Goal: Information Seeking & Learning: Learn about a topic

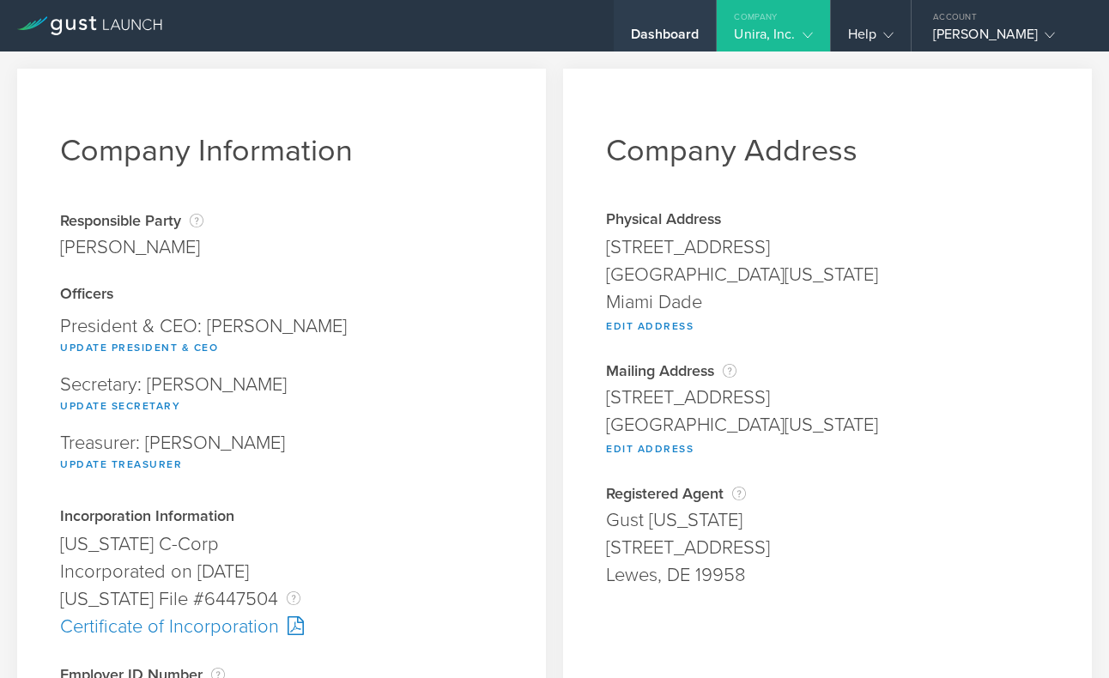
click at [681, 33] on div "Dashboard" at bounding box center [665, 39] width 69 height 26
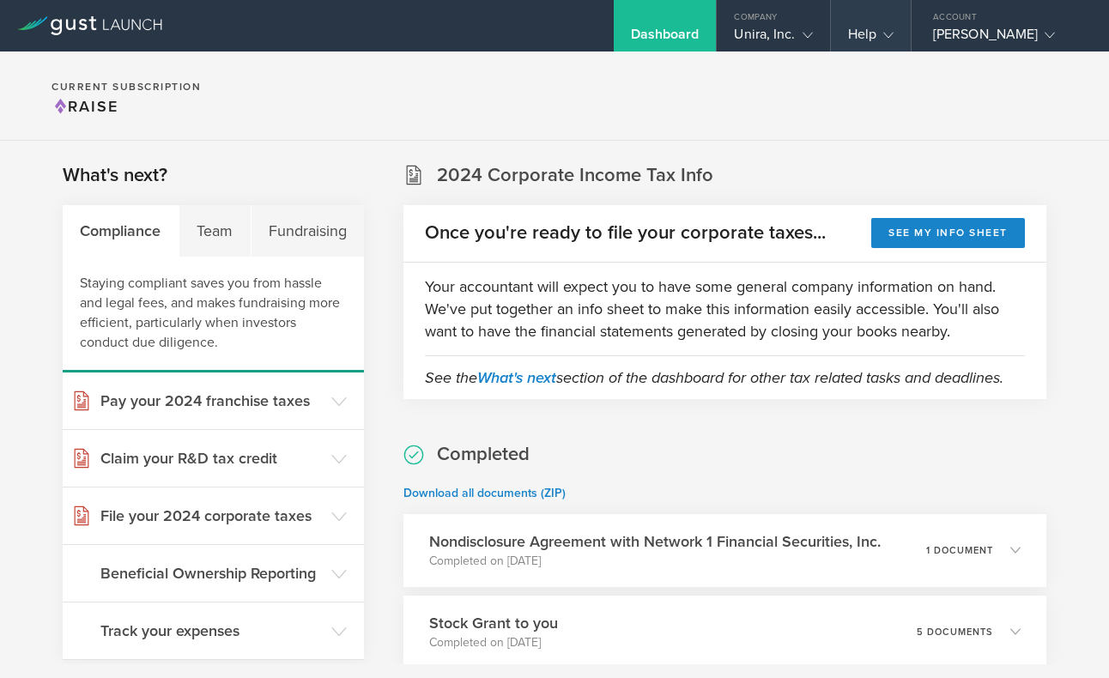
click at [881, 33] on gust-icon at bounding box center [884, 34] width 17 height 17
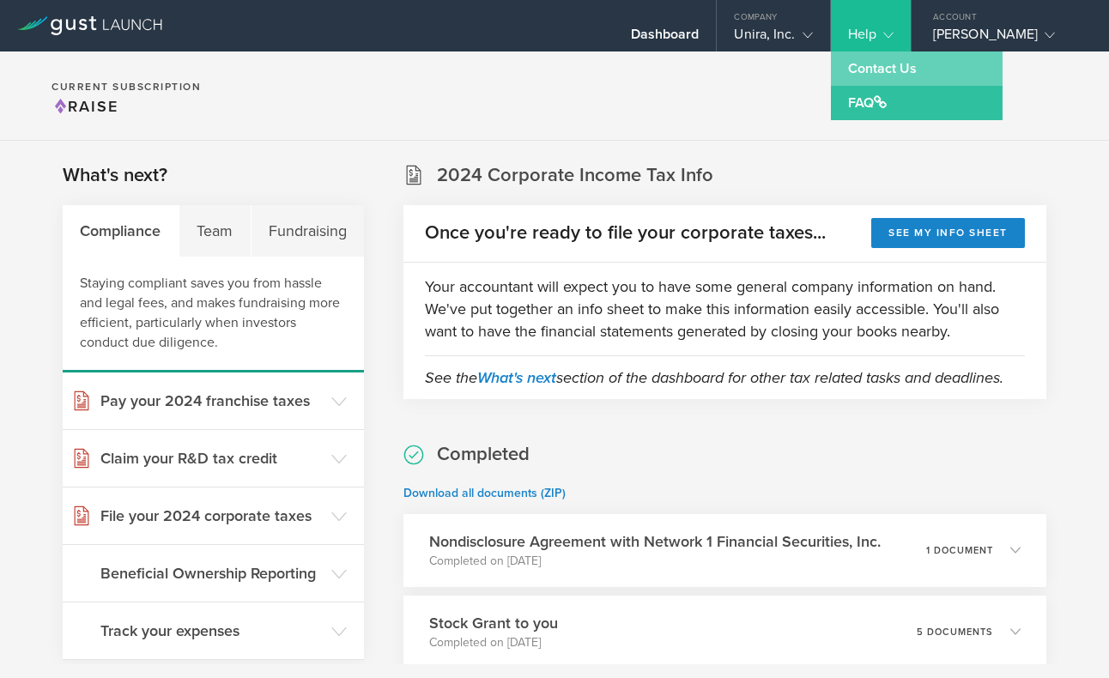
click at [877, 75] on link "Contact Us" at bounding box center [917, 68] width 172 height 34
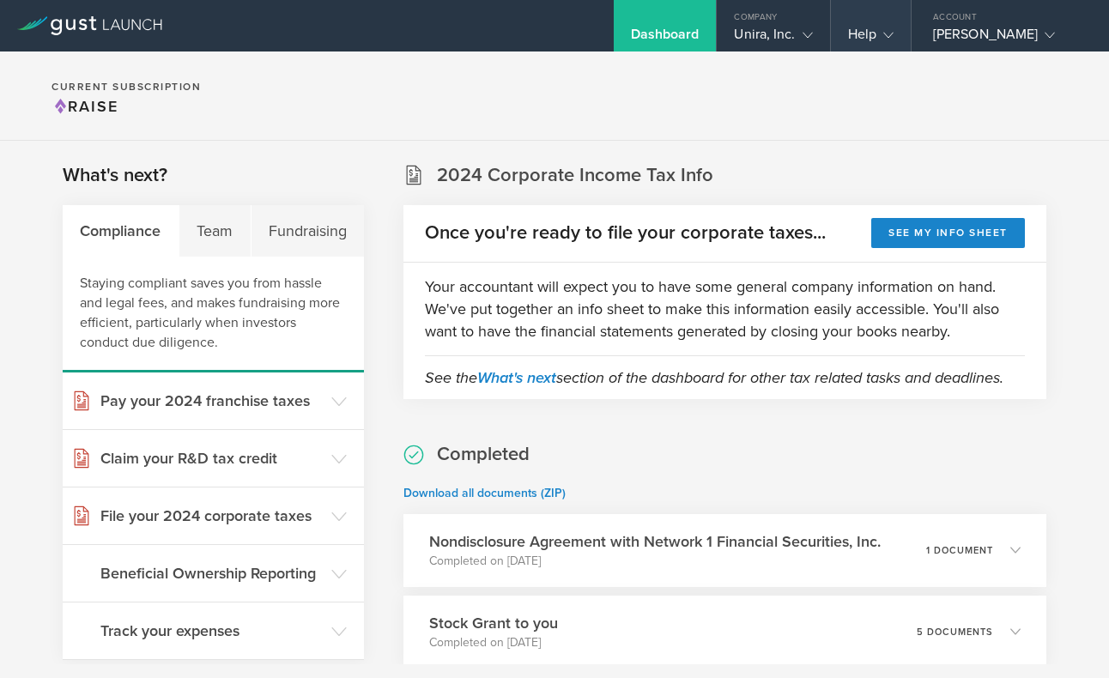
click at [865, 33] on div "Help" at bounding box center [870, 39] width 45 height 26
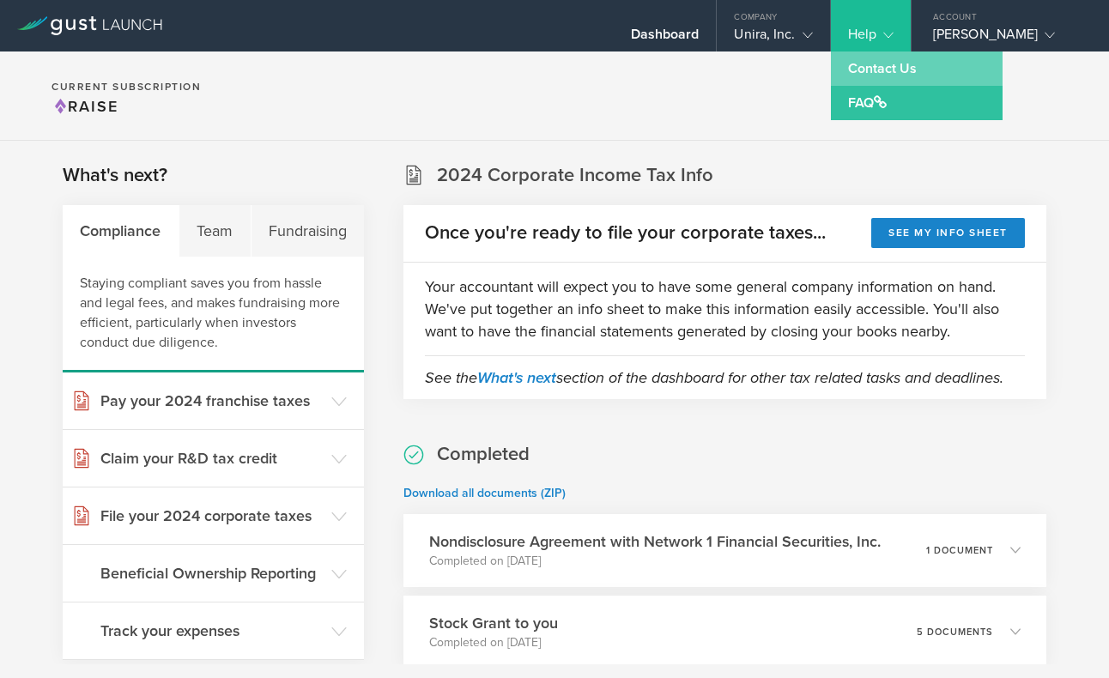
click at [868, 74] on link "Contact Us" at bounding box center [917, 68] width 172 height 34
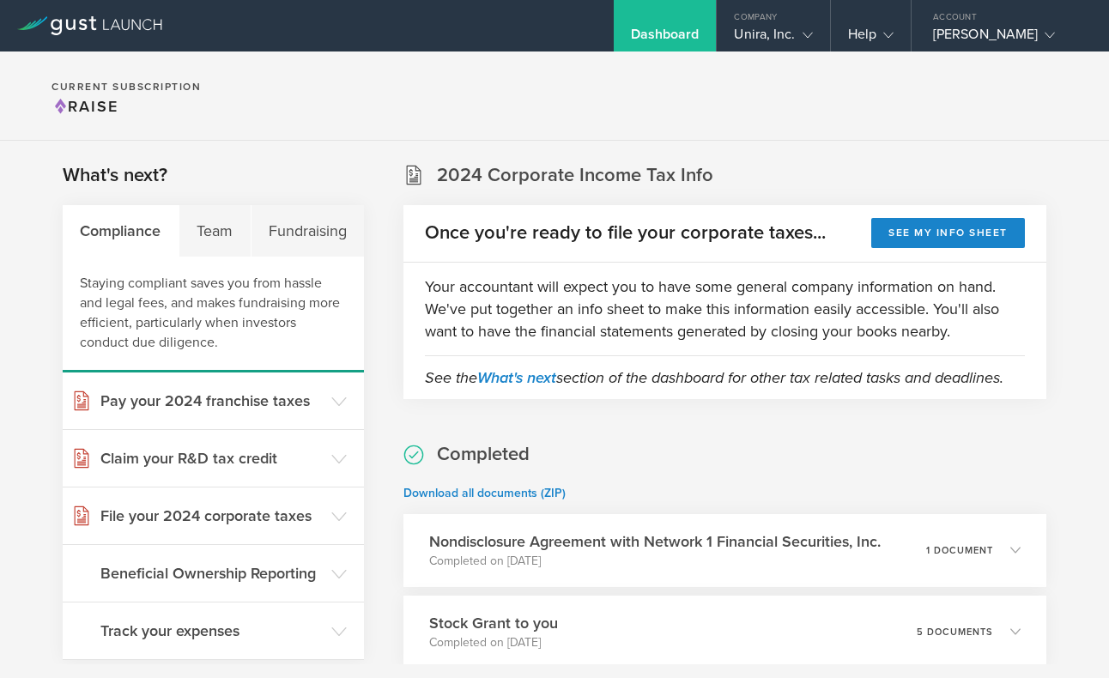
click at [681, 32] on div "Dashboard" at bounding box center [665, 39] width 69 height 26
click at [113, 21] on icon at bounding box center [89, 25] width 145 height 19
click at [877, 29] on gust-icon at bounding box center [884, 34] width 17 height 17
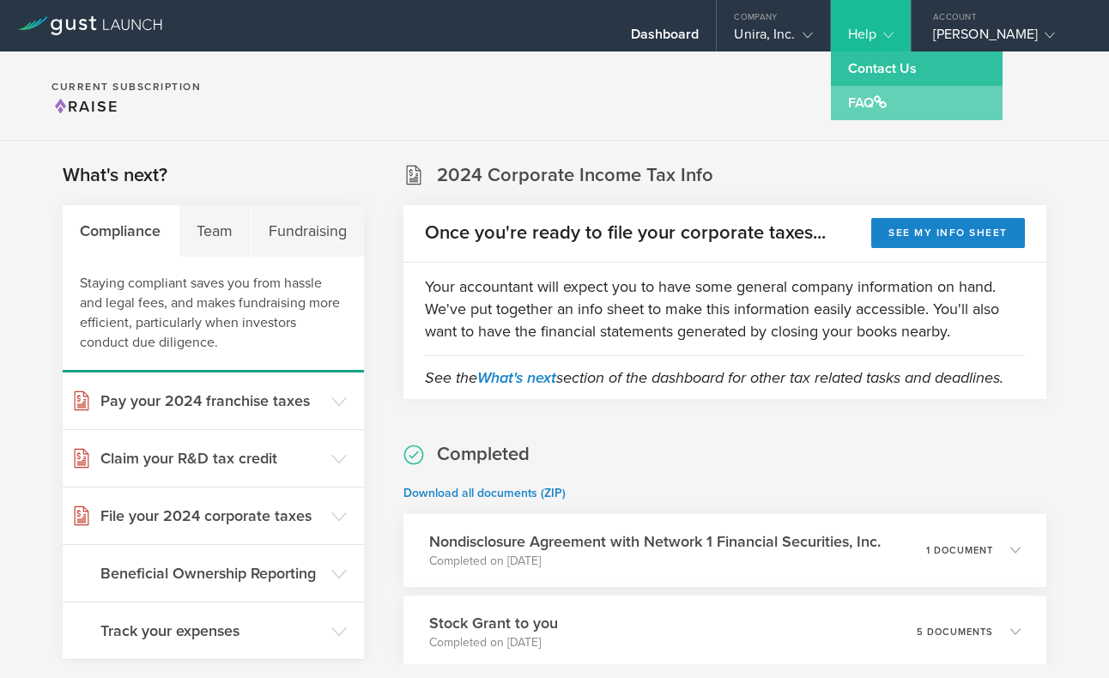
click at [869, 106] on link "FAQ" at bounding box center [917, 103] width 172 height 34
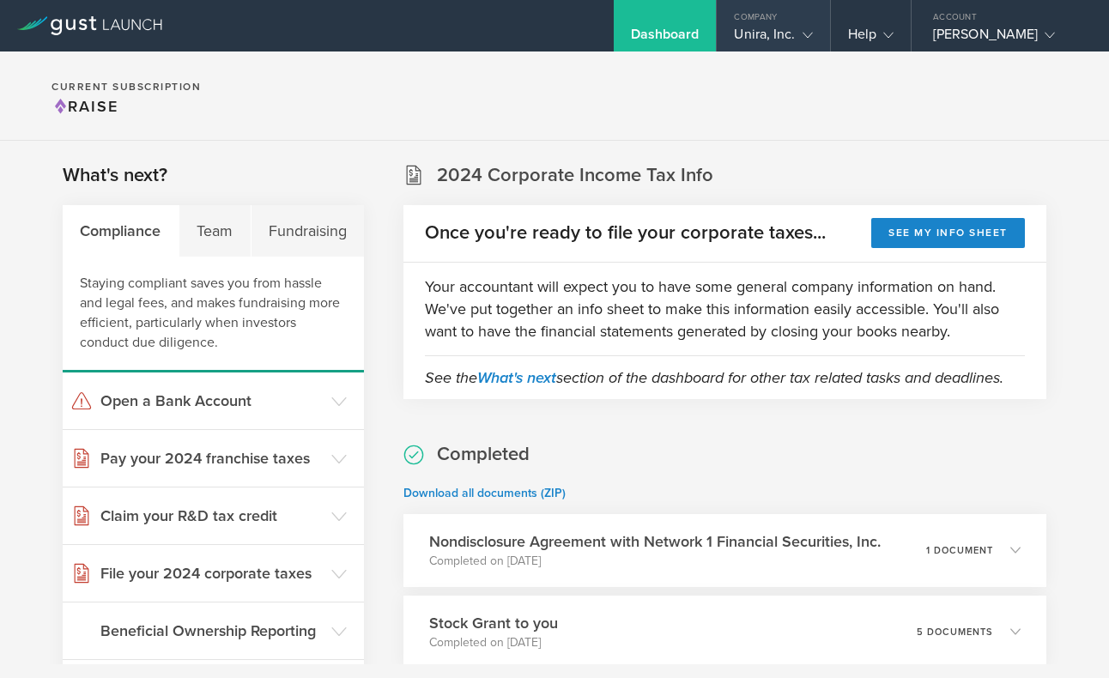
click at [752, 30] on div "Unira, Inc." at bounding box center [773, 39] width 78 height 26
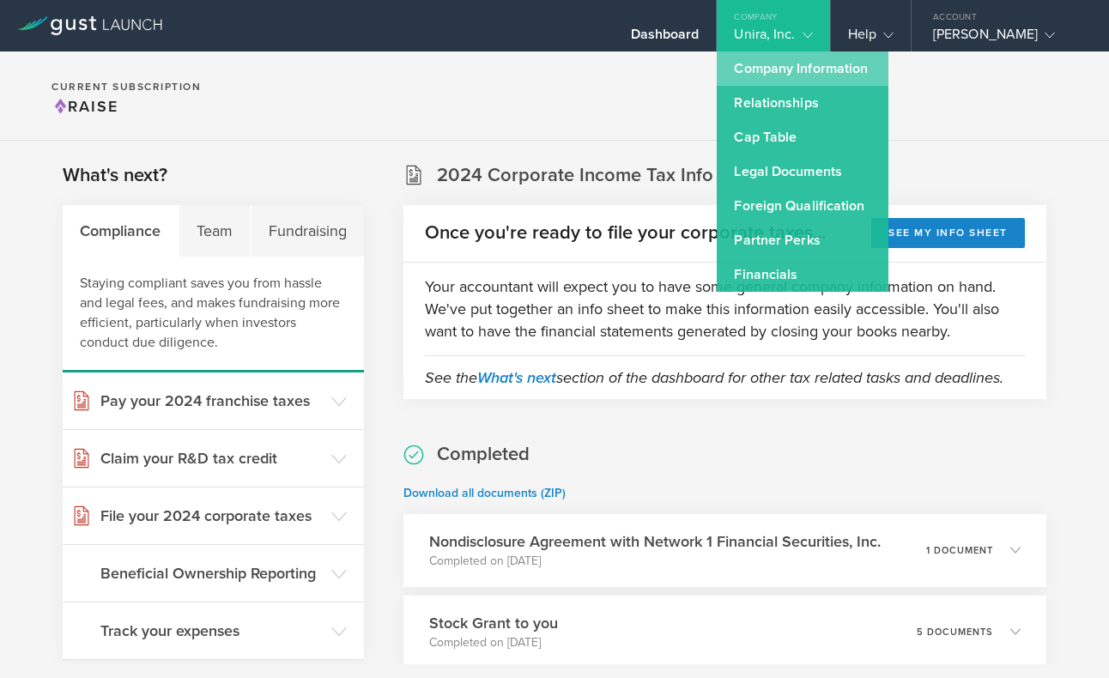
click at [769, 76] on link "Company Information" at bounding box center [803, 68] width 172 height 34
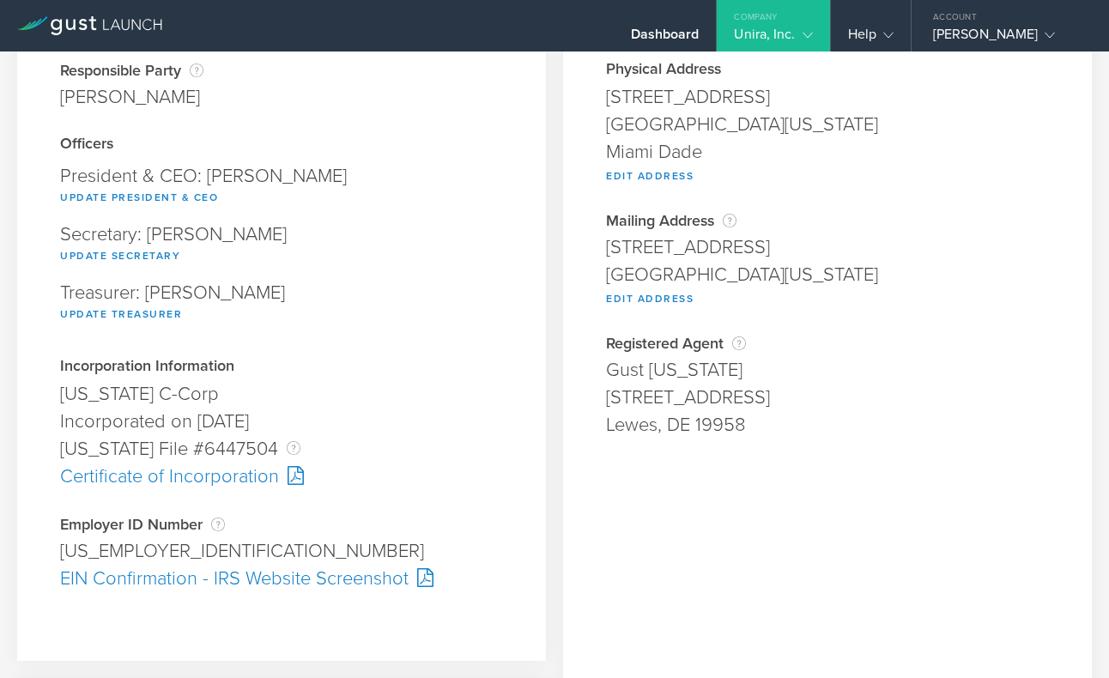
scroll to position [175, 0]
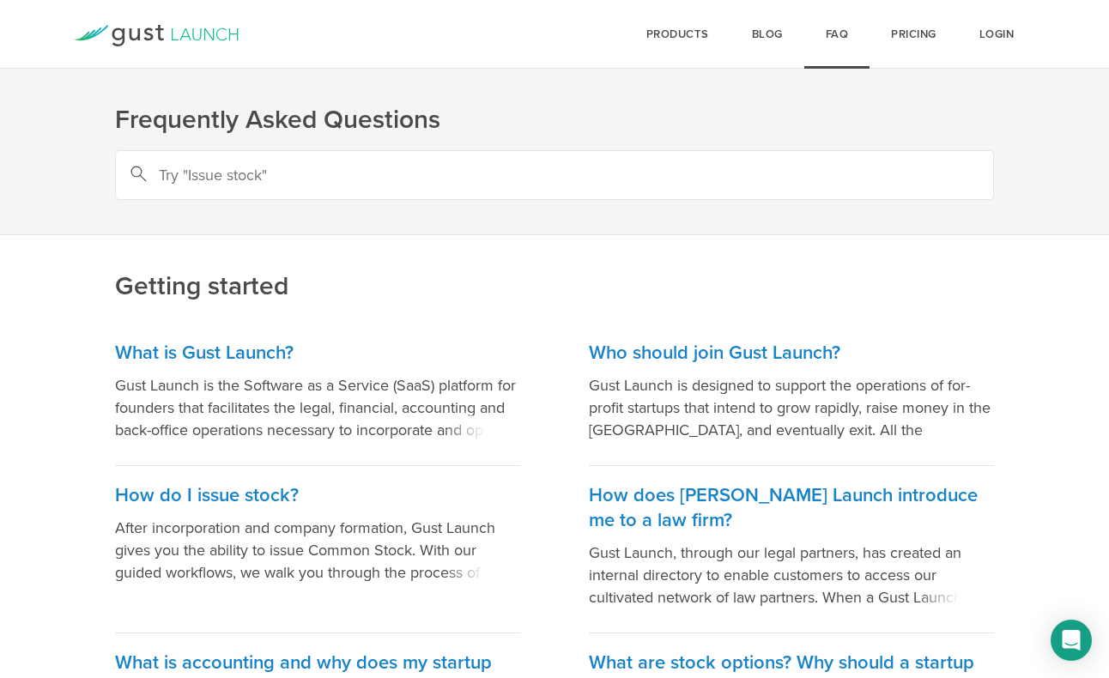
click at [194, 175] on input "text" at bounding box center [554, 175] width 879 height 50
type input "increase the numbers of shares"
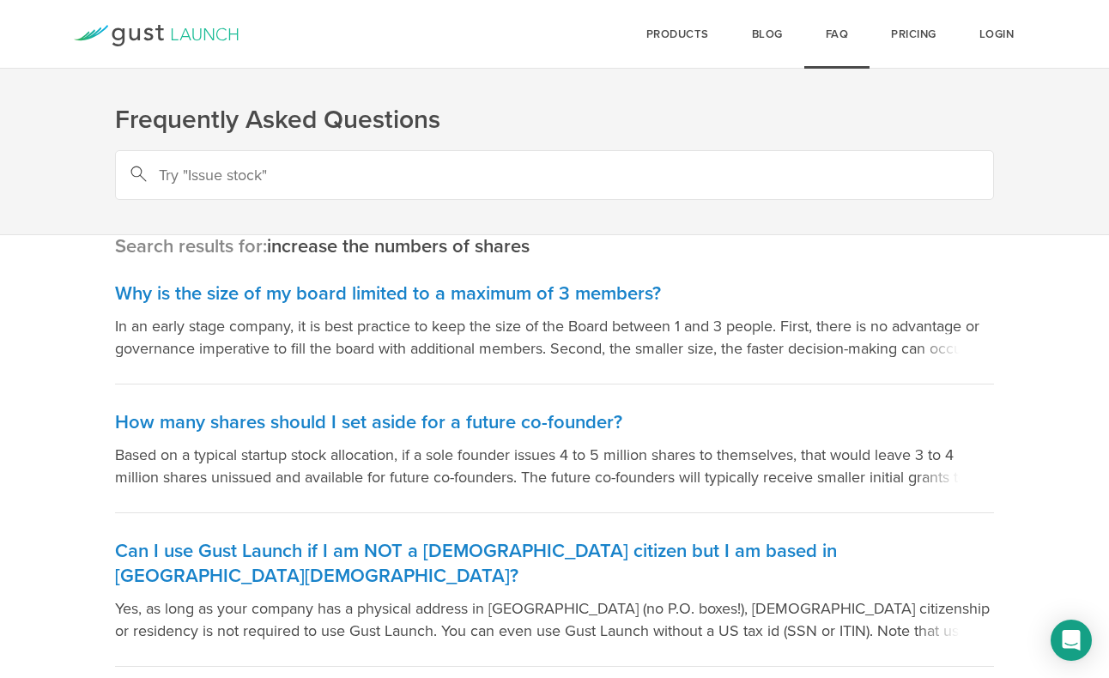
click at [185, 40] on icon at bounding box center [156, 35] width 165 height 21
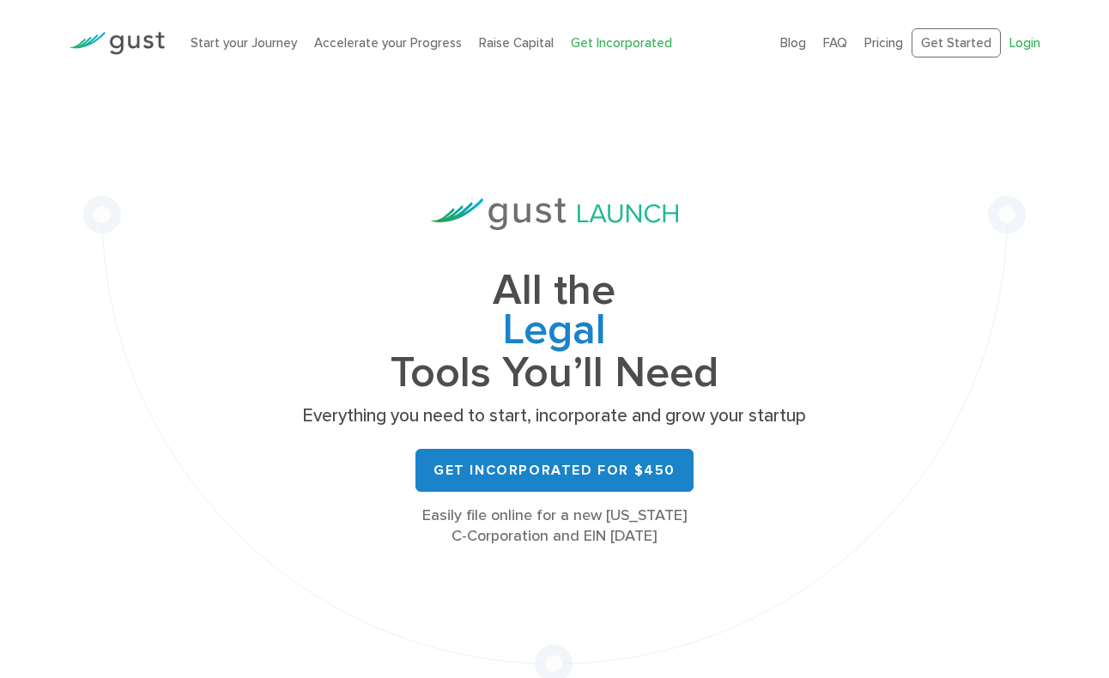
click at [1027, 43] on link "Login" at bounding box center [1024, 42] width 31 height 15
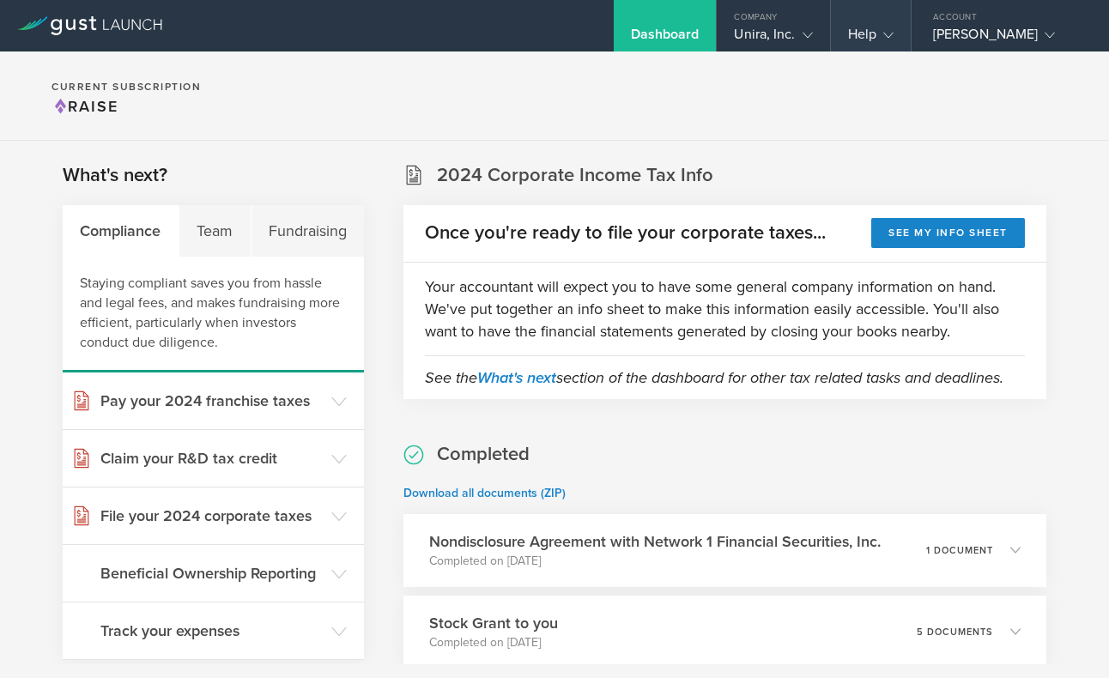
click at [867, 40] on div "Help" at bounding box center [870, 39] width 45 height 26
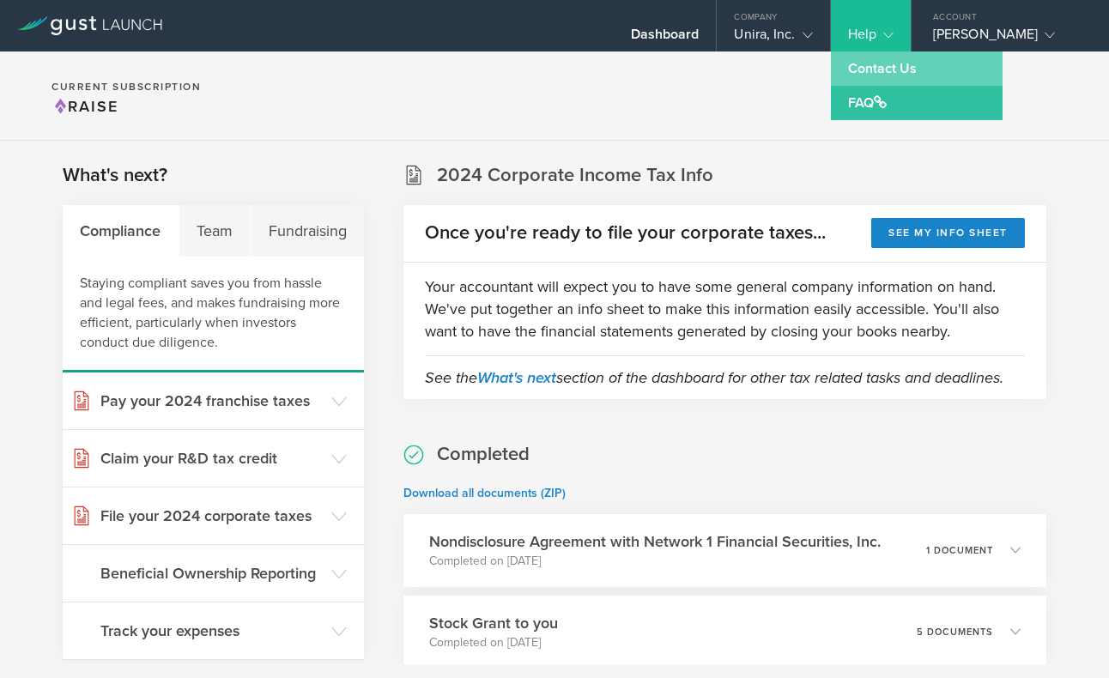
click at [869, 66] on link "Contact Us" at bounding box center [917, 68] width 172 height 34
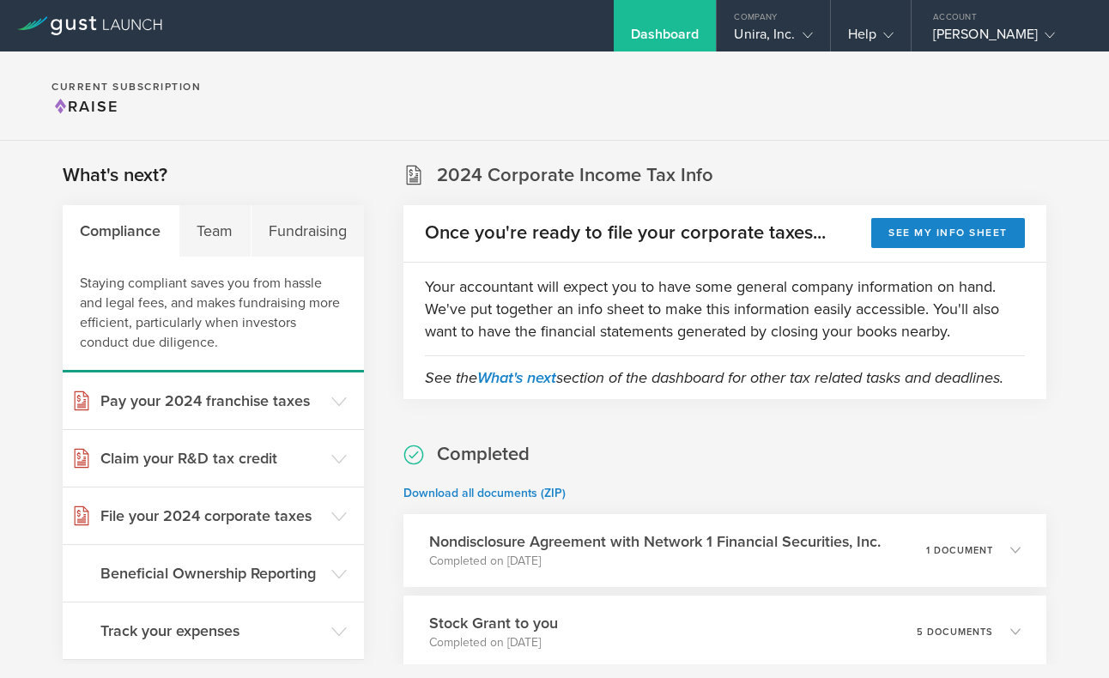
click at [534, 111] on section "Current Subscription Raise" at bounding box center [554, 95] width 1109 height 89
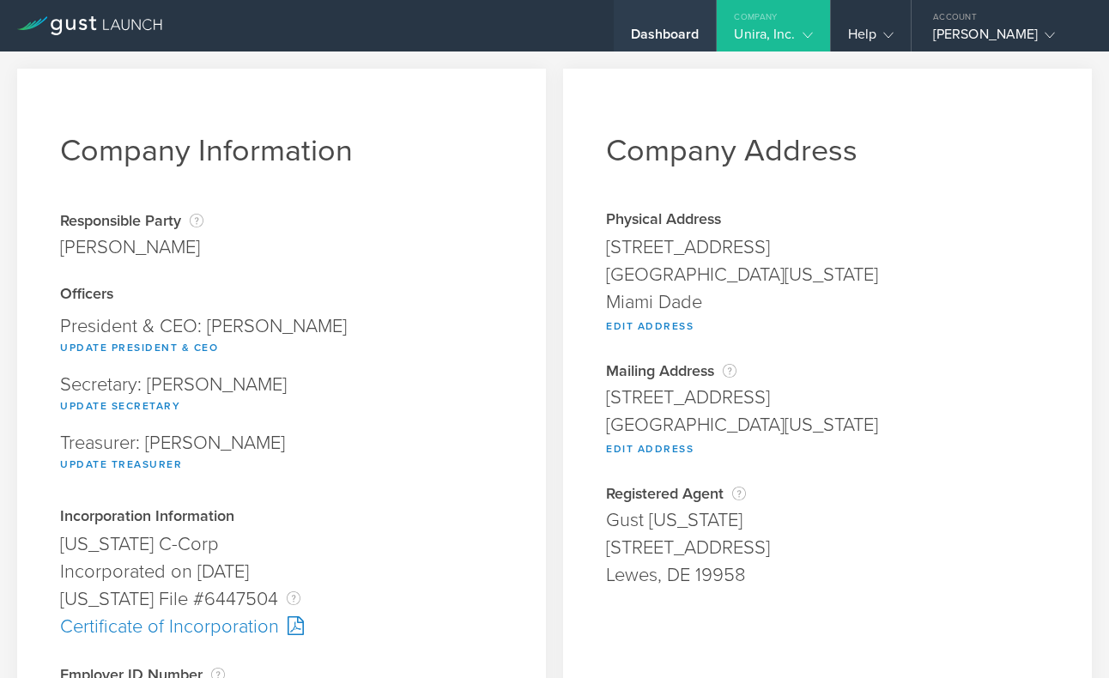
click at [675, 34] on div "Dashboard" at bounding box center [665, 39] width 69 height 26
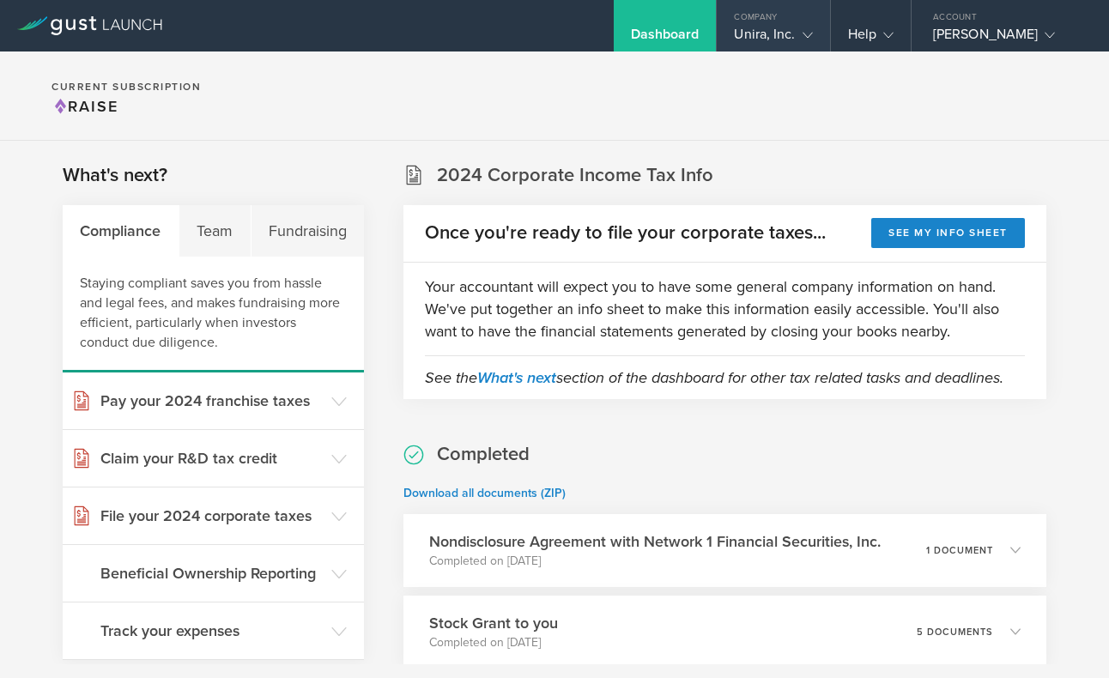
click at [809, 32] on icon at bounding box center [808, 35] width 10 height 10
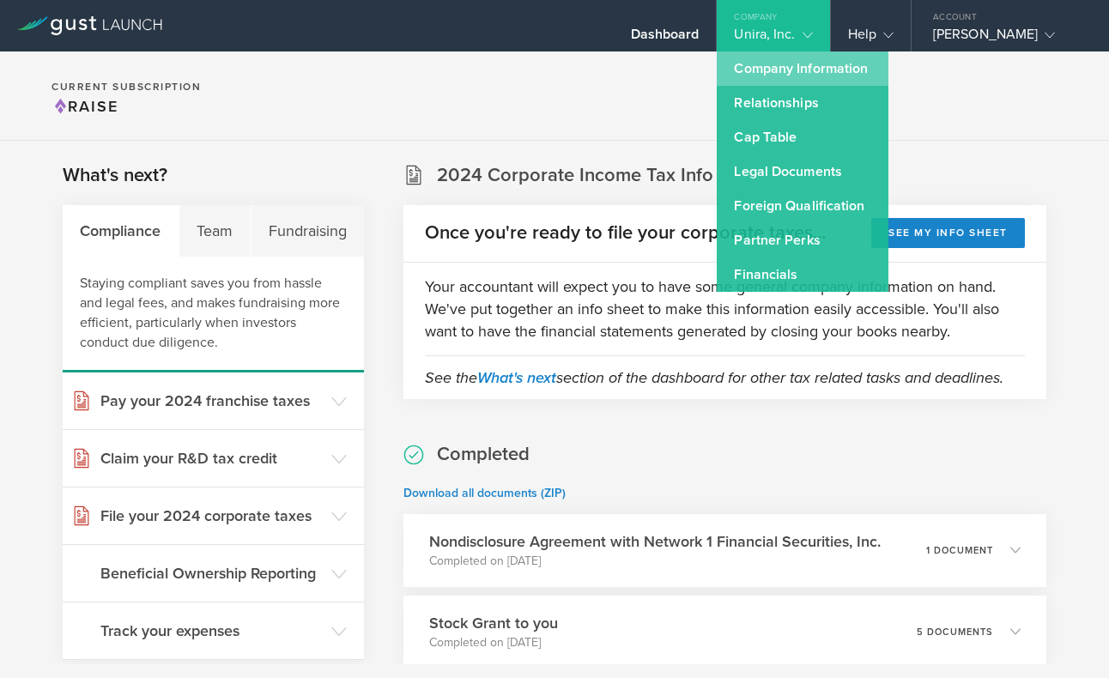
click at [808, 73] on link "Company Information" at bounding box center [803, 68] width 172 height 34
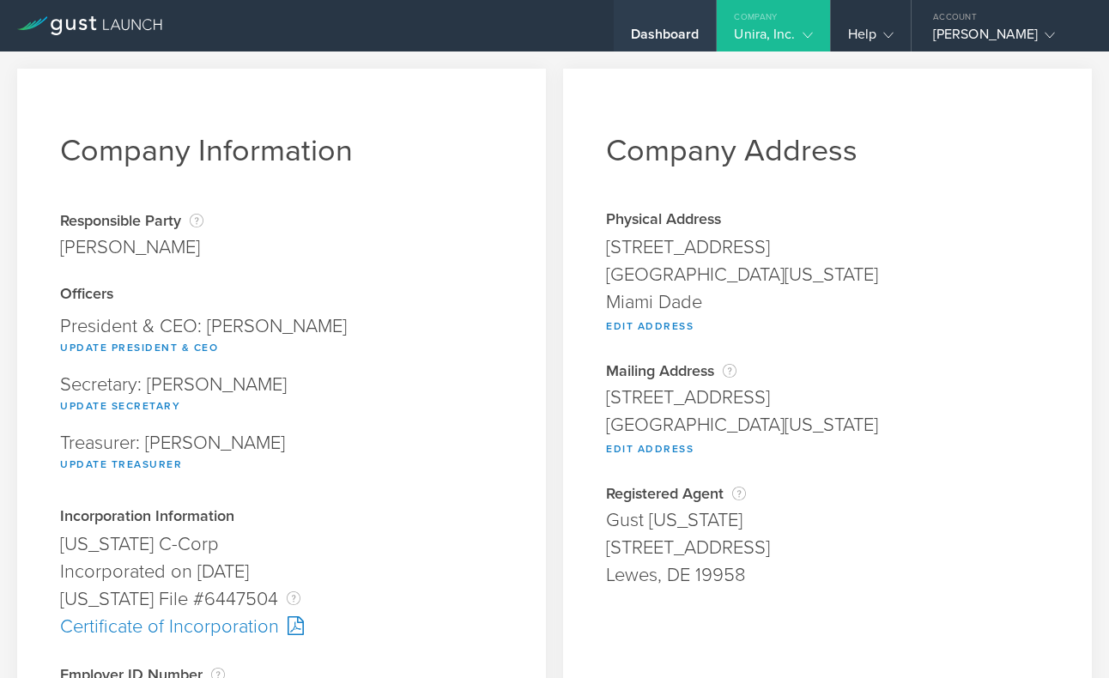
click at [650, 40] on div "Dashboard" at bounding box center [665, 39] width 69 height 26
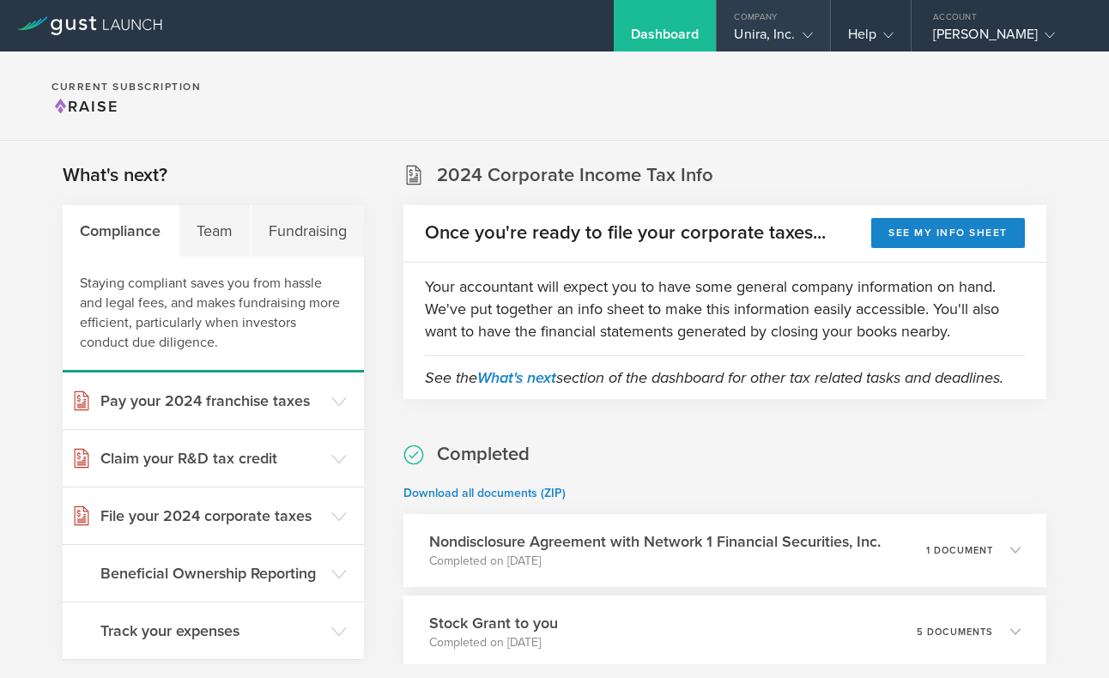
click at [815, 26] on div "Unira, Inc." at bounding box center [773, 39] width 112 height 26
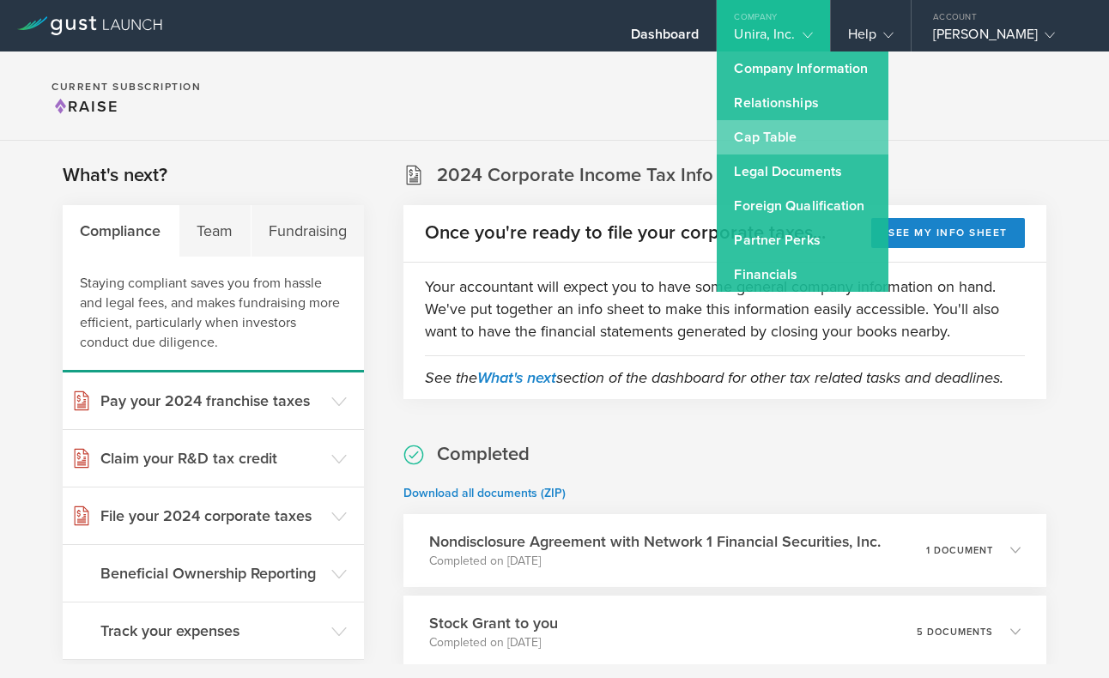
click at [769, 138] on link "Cap Table" at bounding box center [803, 137] width 172 height 34
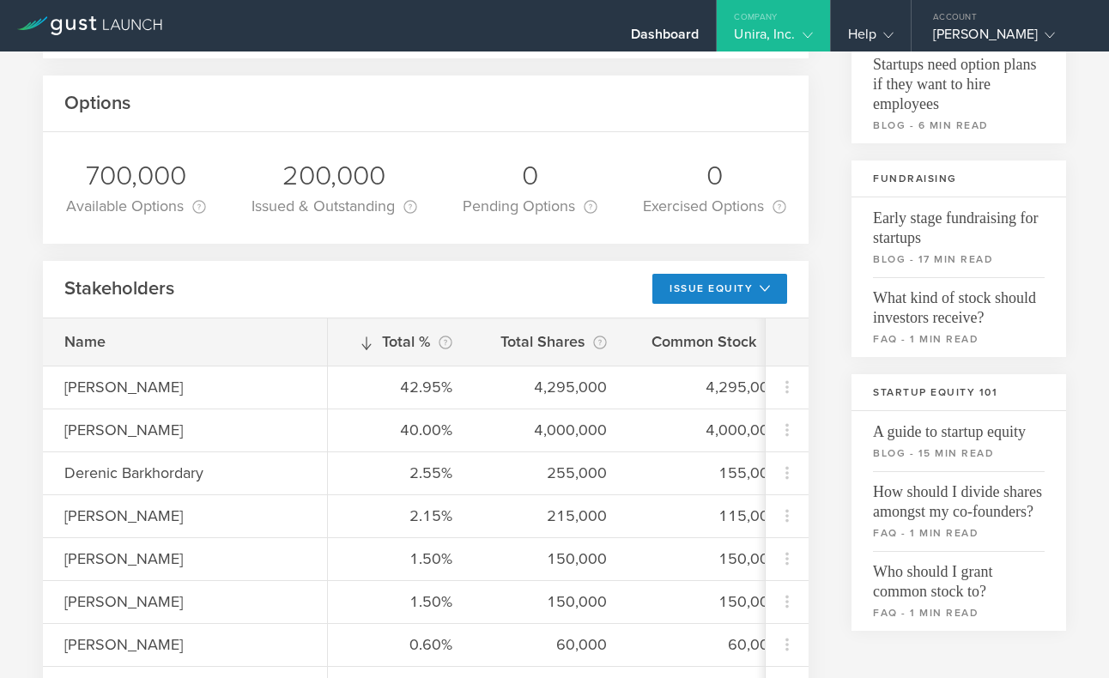
scroll to position [456, 0]
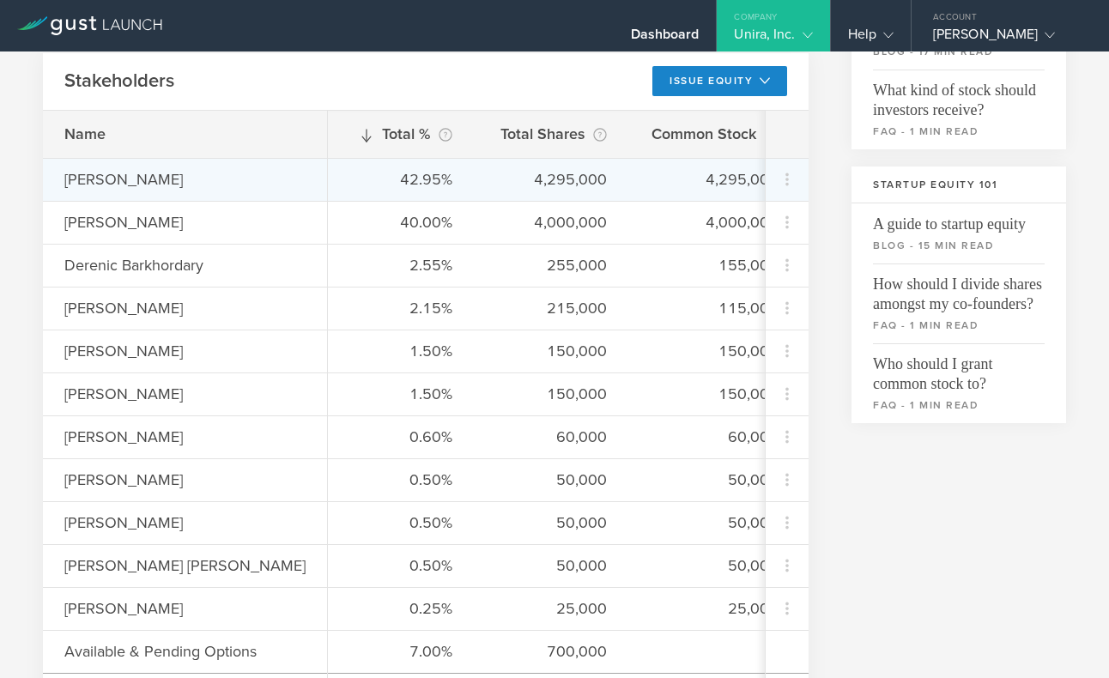
click at [513, 182] on div "4,295,000" at bounding box center [551, 179] width 112 height 22
click at [784, 181] on icon at bounding box center [787, 179] width 21 height 21
click at [827, 173] on md-backdrop at bounding box center [554, 339] width 1109 height 678
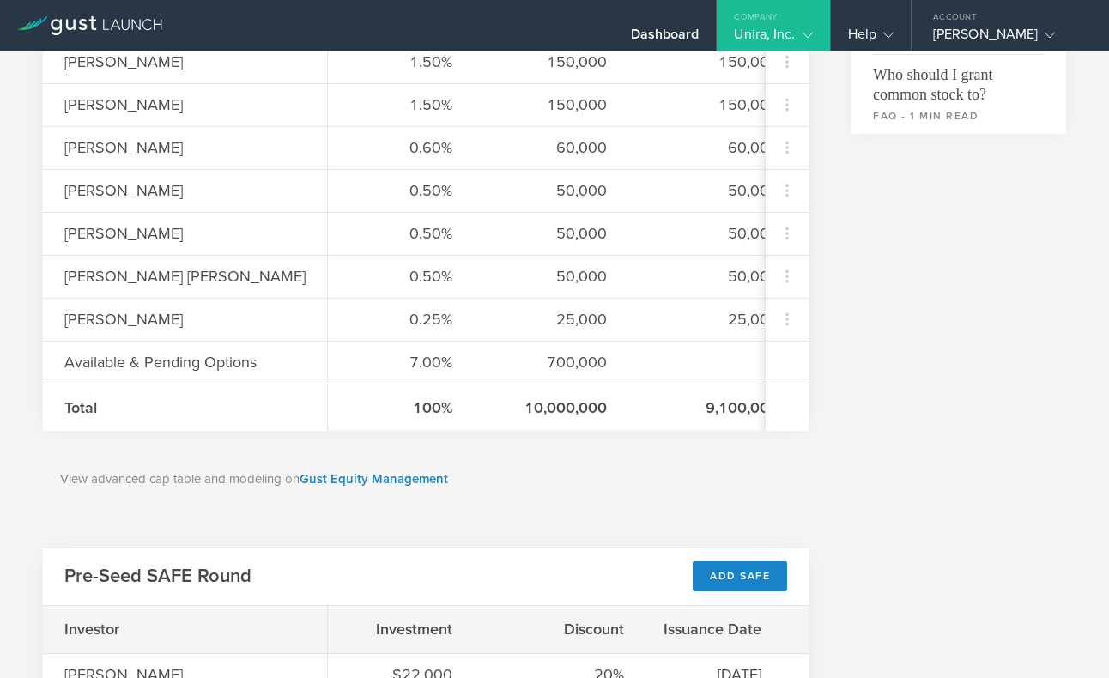
scroll to position [761, 0]
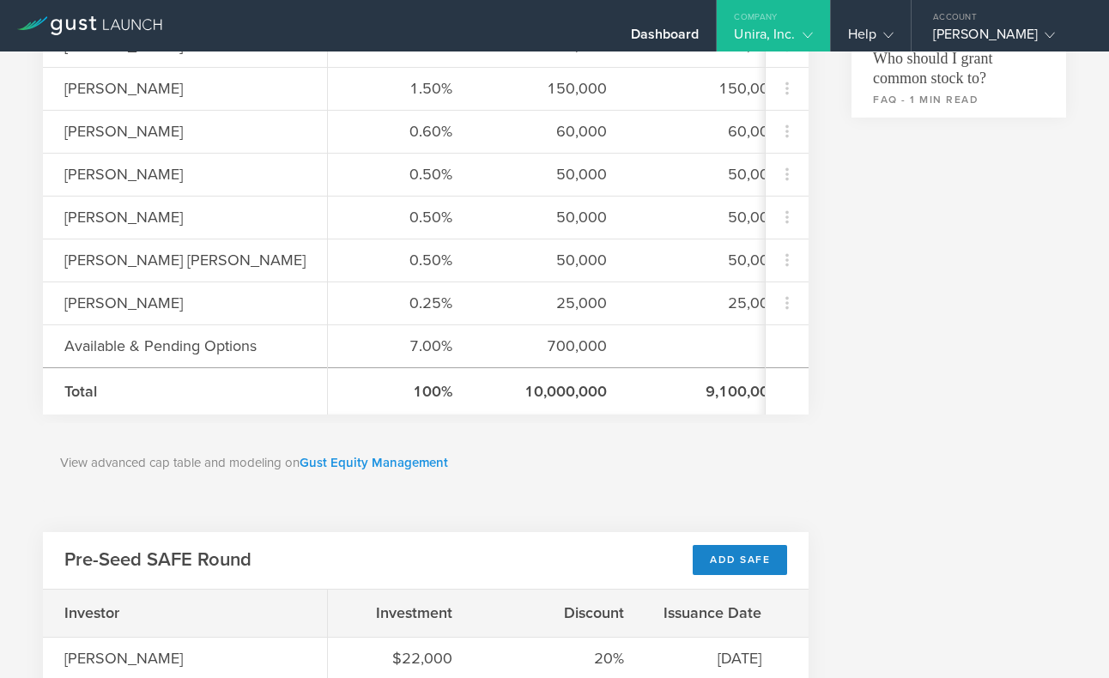
click at [387, 470] on link "Gust Equity Management" at bounding box center [374, 462] width 148 height 15
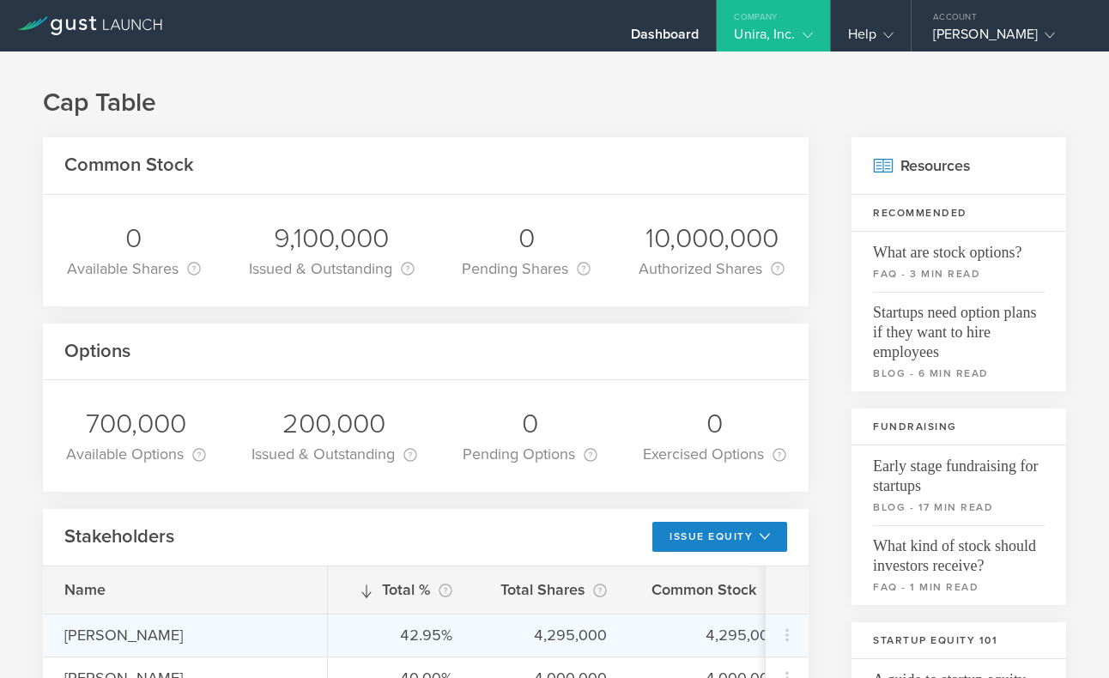
scroll to position [0, 0]
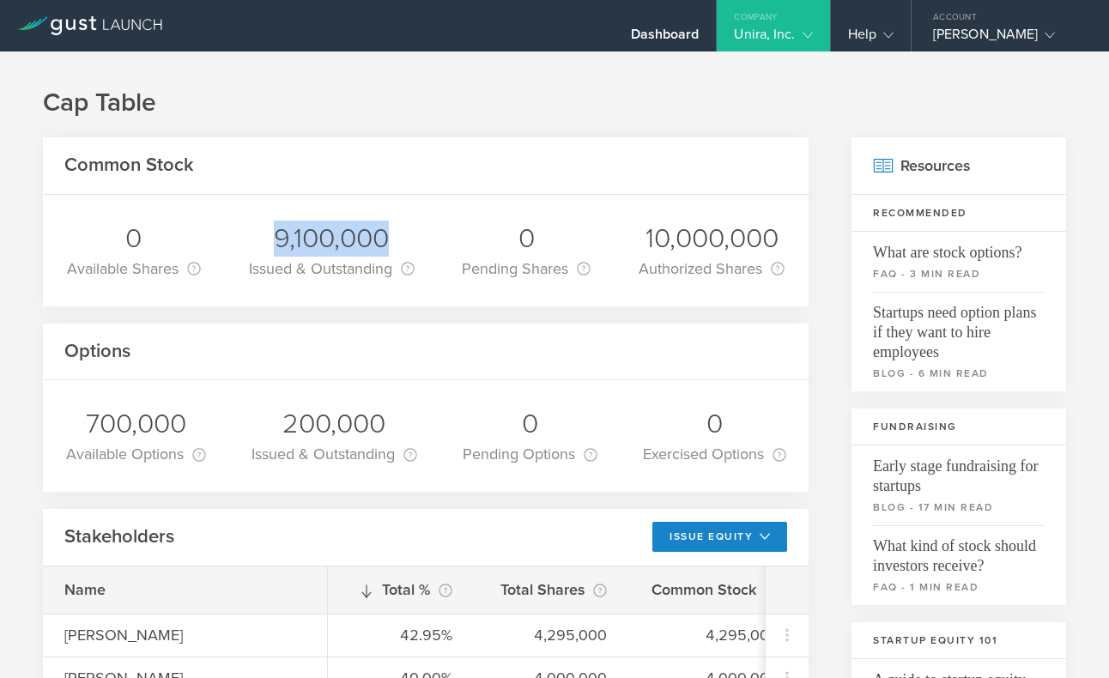
drag, startPoint x: 275, startPoint y: 238, endPoint x: 437, endPoint y: 236, distance: 162.2
click at [437, 236] on div "0 Available Shares This is the [MEDICAL_DATA] that the company has available to…" at bounding box center [426, 251] width 766 height 112
click at [520, 239] on div "0" at bounding box center [526, 239] width 129 height 36
drag, startPoint x: 520, startPoint y: 239, endPoint x: 536, endPoint y: 239, distance: 15.4
click at [536, 239] on div "0" at bounding box center [526, 239] width 129 height 36
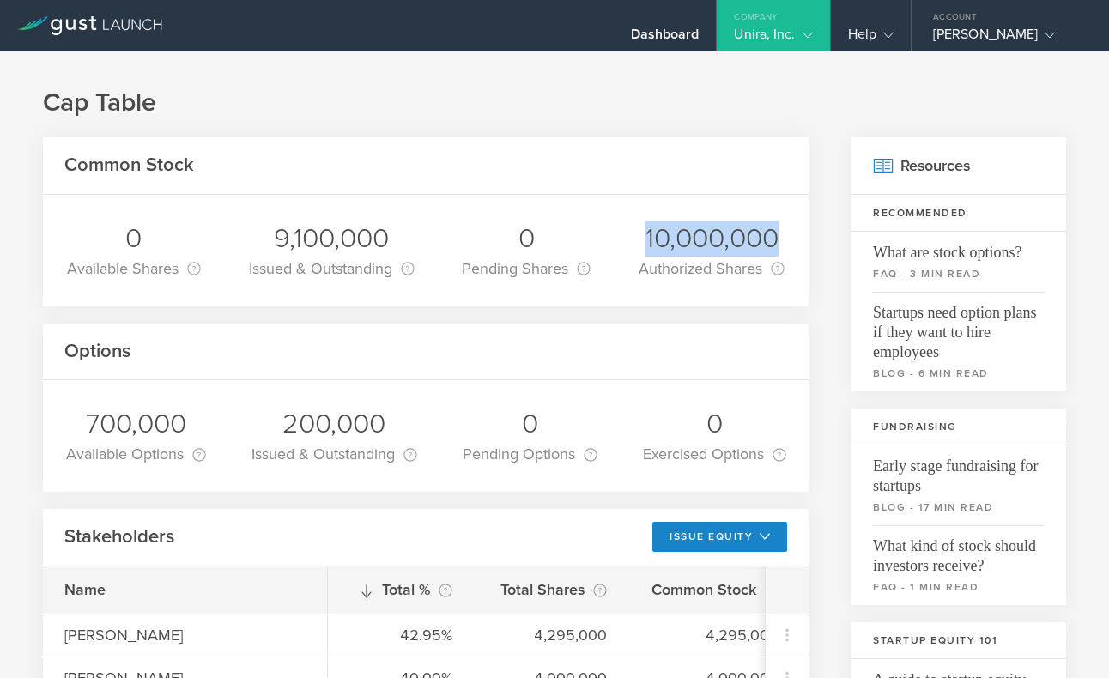
drag, startPoint x: 646, startPoint y: 238, endPoint x: 780, endPoint y: 235, distance: 133.9
click at [780, 235] on div "10,000,000" at bounding box center [712, 239] width 146 height 36
